Goal: Participate in discussion: Engage in conversation with other users on a specific topic

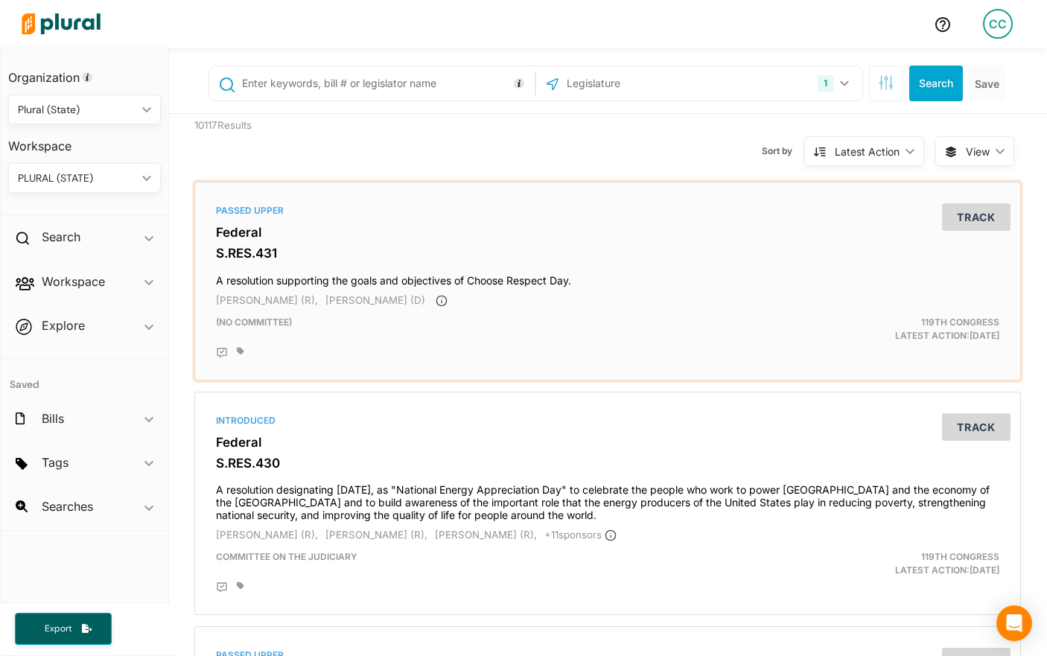
click at [321, 214] on div "Passed Upper" at bounding box center [607, 210] width 783 height 13
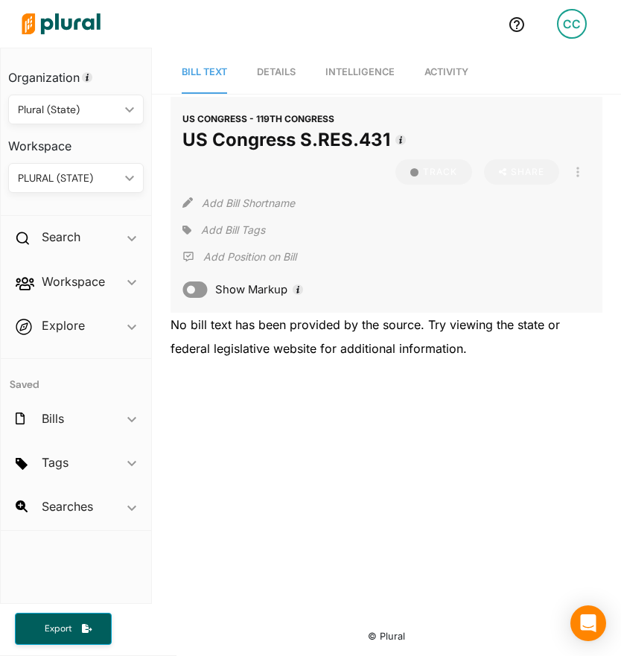
click at [435, 77] on link "Activity" at bounding box center [446, 72] width 44 height 42
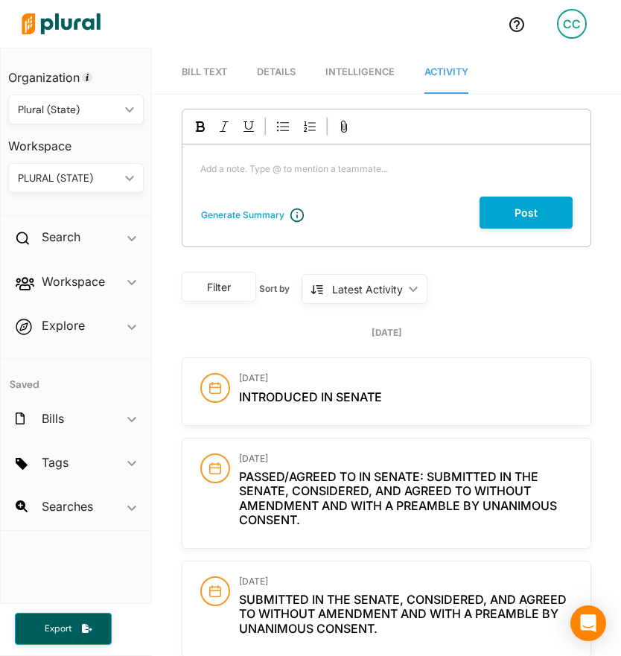
click at [352, 165] on p "Add a note. Type @ to mention a teammate... ﻿" at bounding box center [386, 168] width 372 height 13
click at [569, 22] on div "CC" at bounding box center [572, 24] width 30 height 30
click at [69, 187] on div "PLURAL (STATE) ic_keyboard_arrow_down" at bounding box center [76, 178] width 136 height 30
click at [220, 169] on p "Add a note. Type @ to mention a teammate... ﻿" at bounding box center [386, 168] width 372 height 13
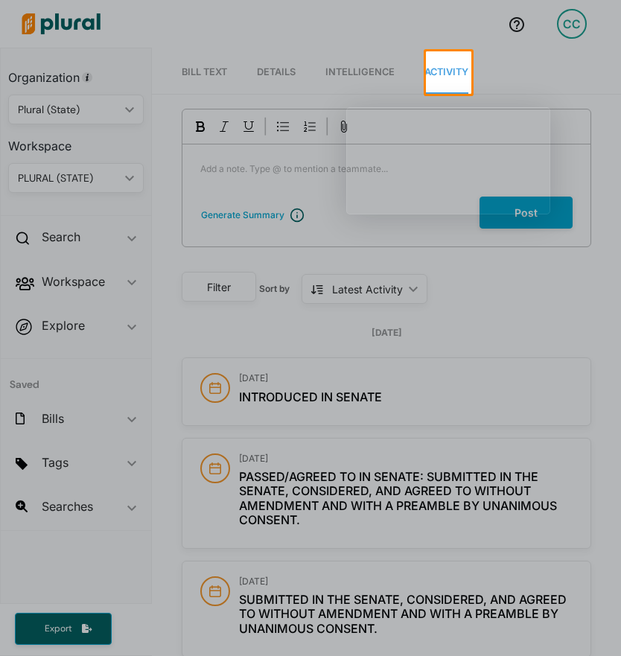
click at [222, 168] on div at bounding box center [310, 375] width 621 height 562
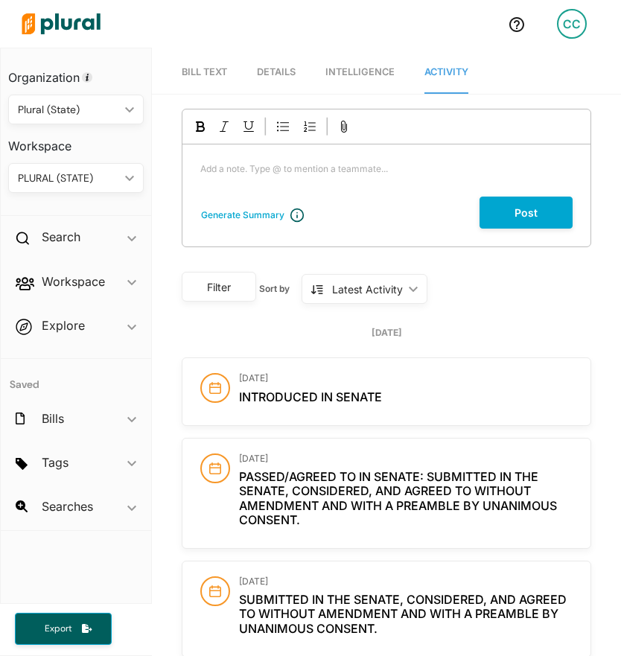
click at [223, 161] on div "Add a note. Type @ to mention a teammate... ﻿" at bounding box center [386, 170] width 408 height 52
click at [537, 209] on button "Post" at bounding box center [526, 213] width 93 height 32
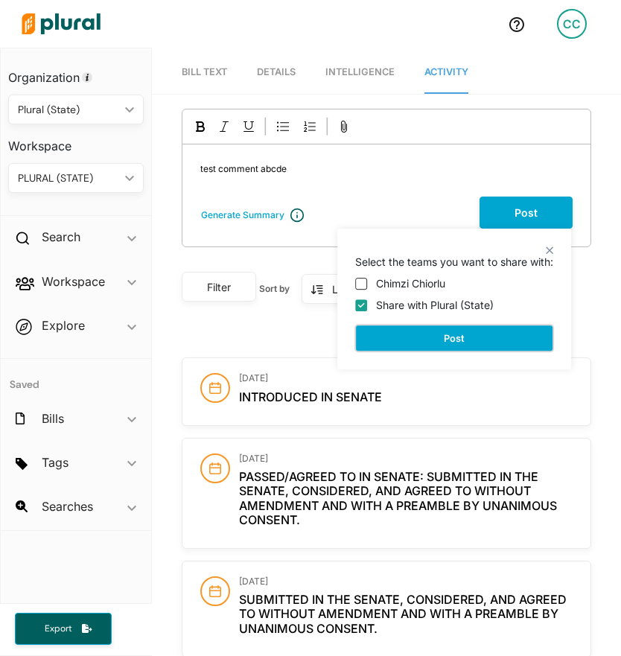
click at [521, 343] on button "Post" at bounding box center [454, 338] width 198 height 27
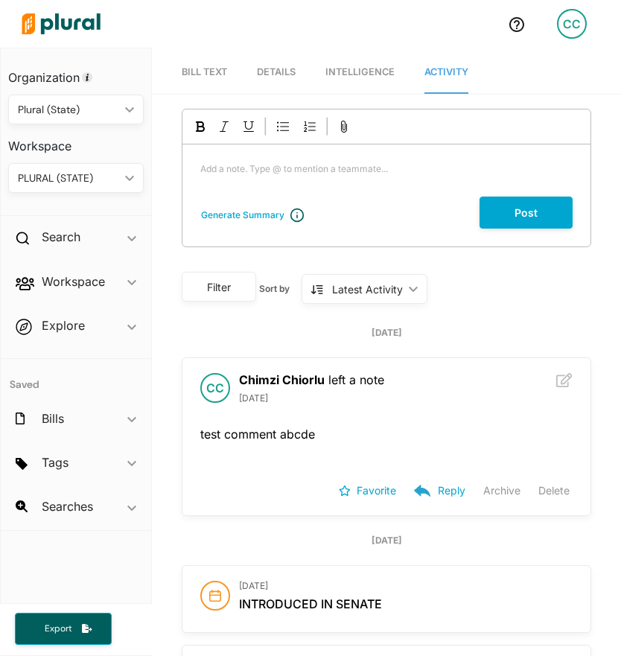
click at [556, 490] on button "Delete" at bounding box center [553, 491] width 31 height 22
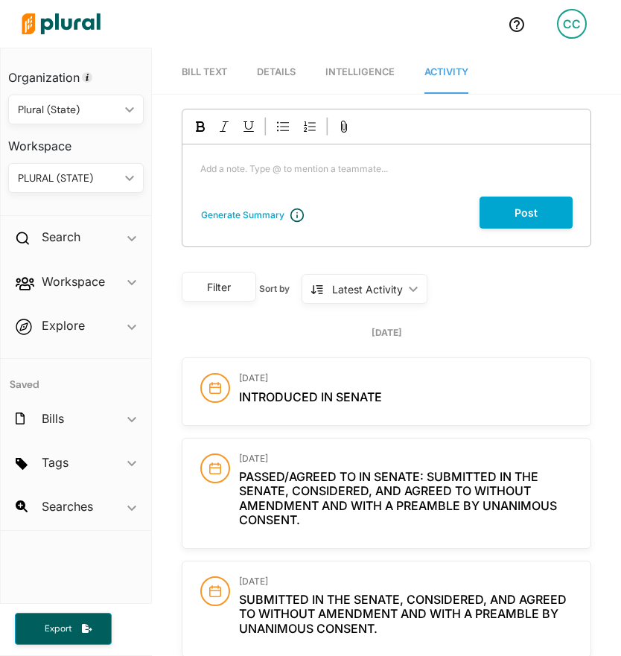
click at [552, 491] on h2 "Passed/agreed to in Senate: Submitted in the Senate, considered, and agreed to …" at bounding box center [406, 498] width 334 height 57
